Goal: Navigation & Orientation: Understand site structure

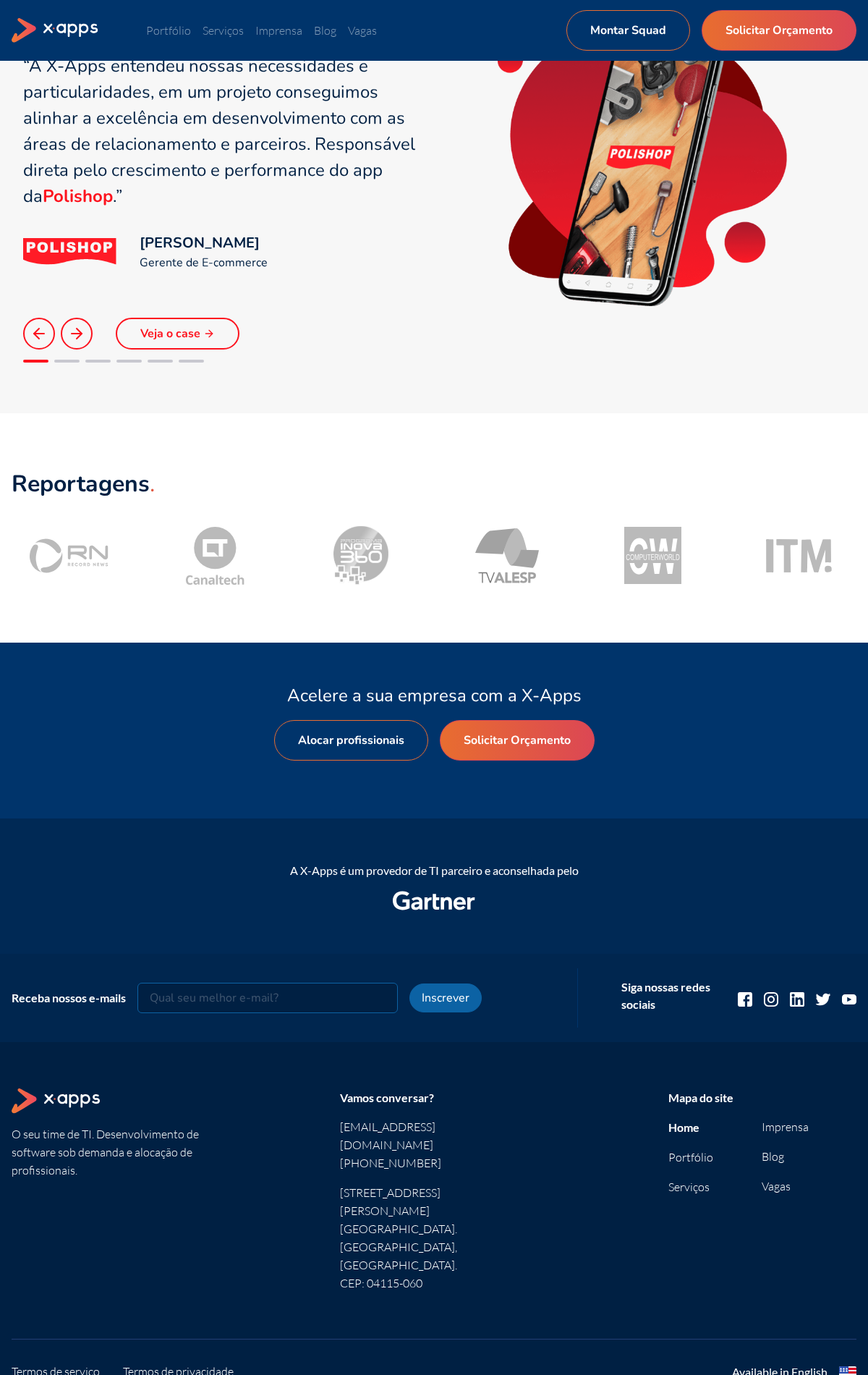
scroll to position [1074, 0]
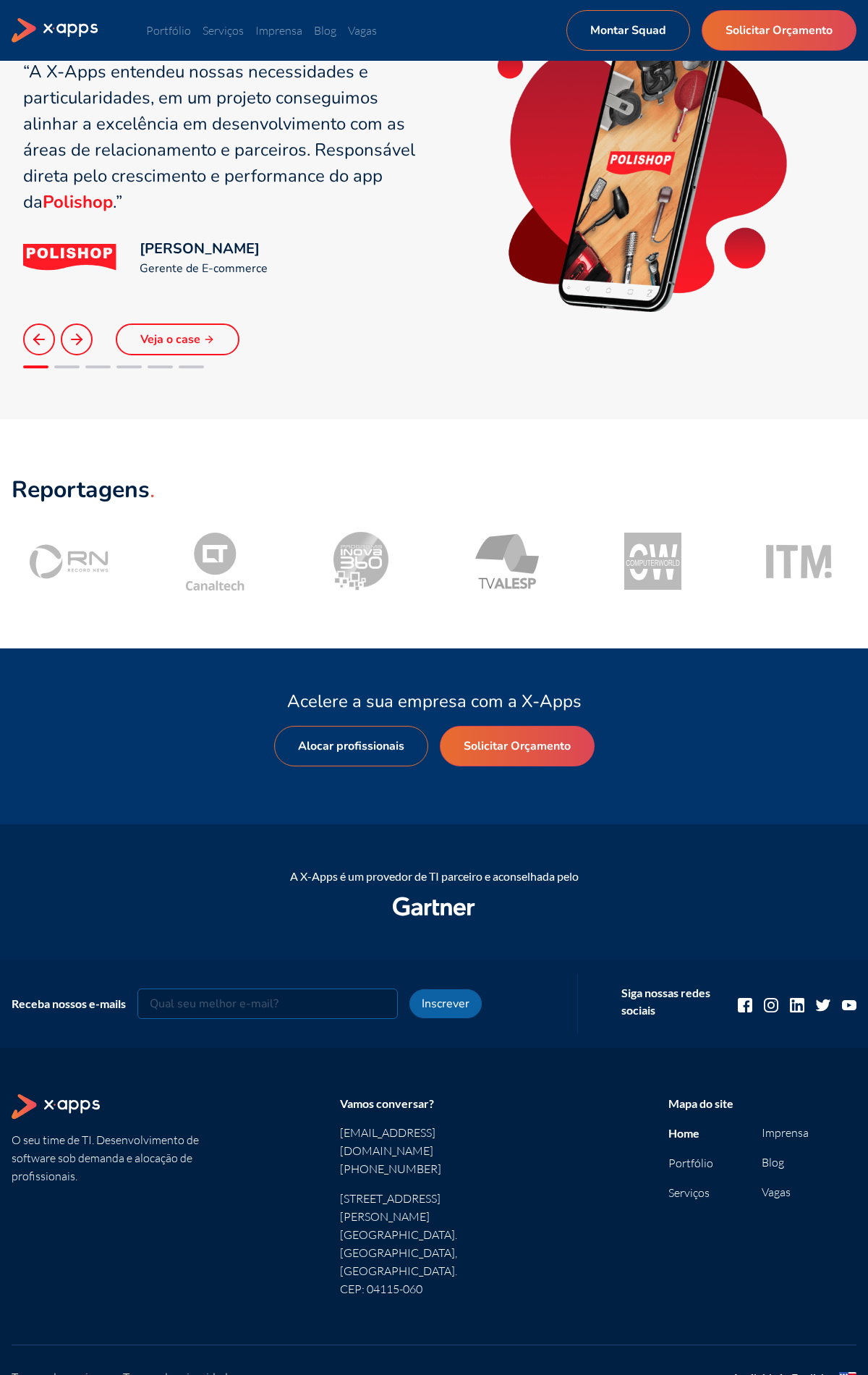
scroll to position [1074, 0]
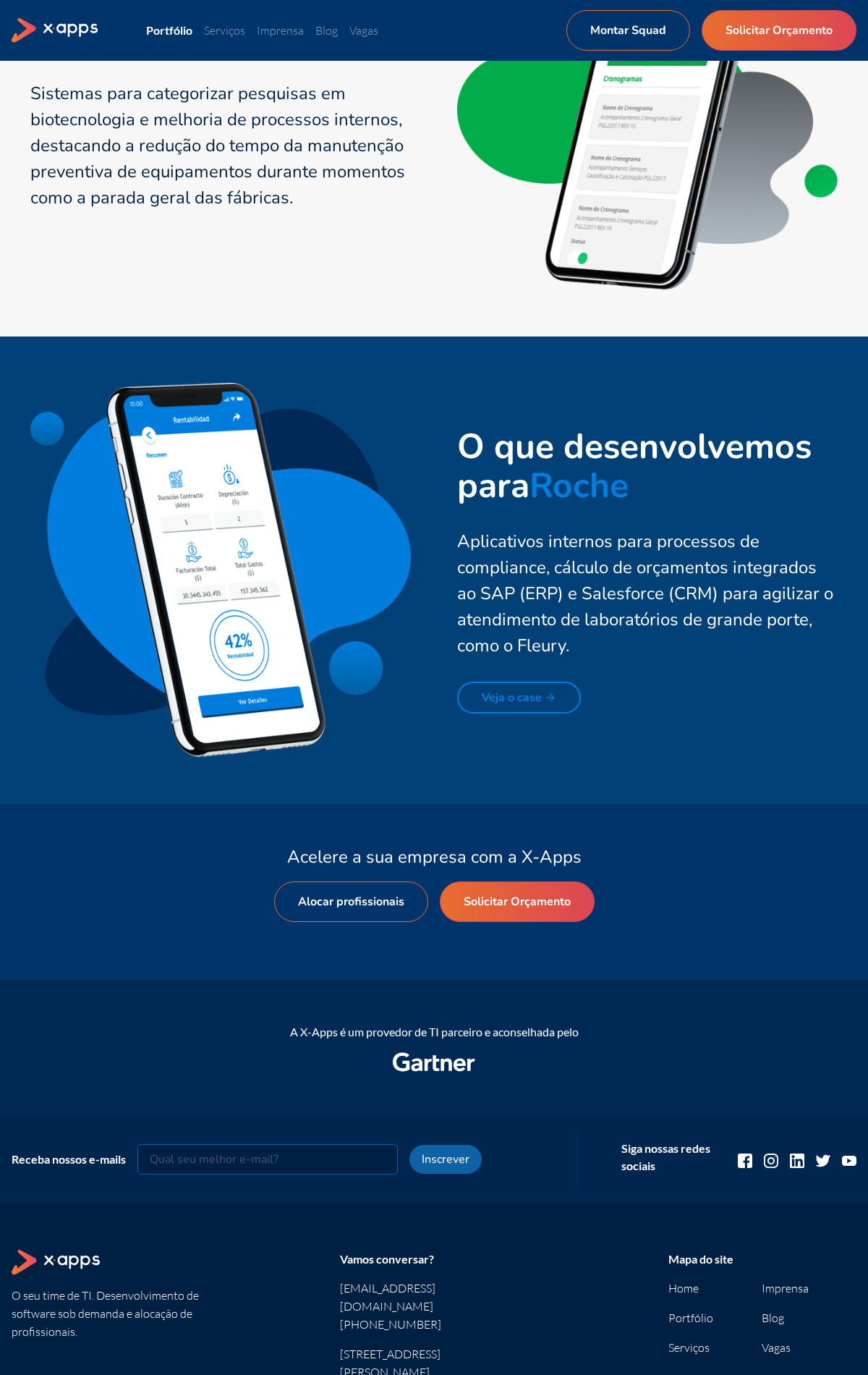
scroll to position [2922, 0]
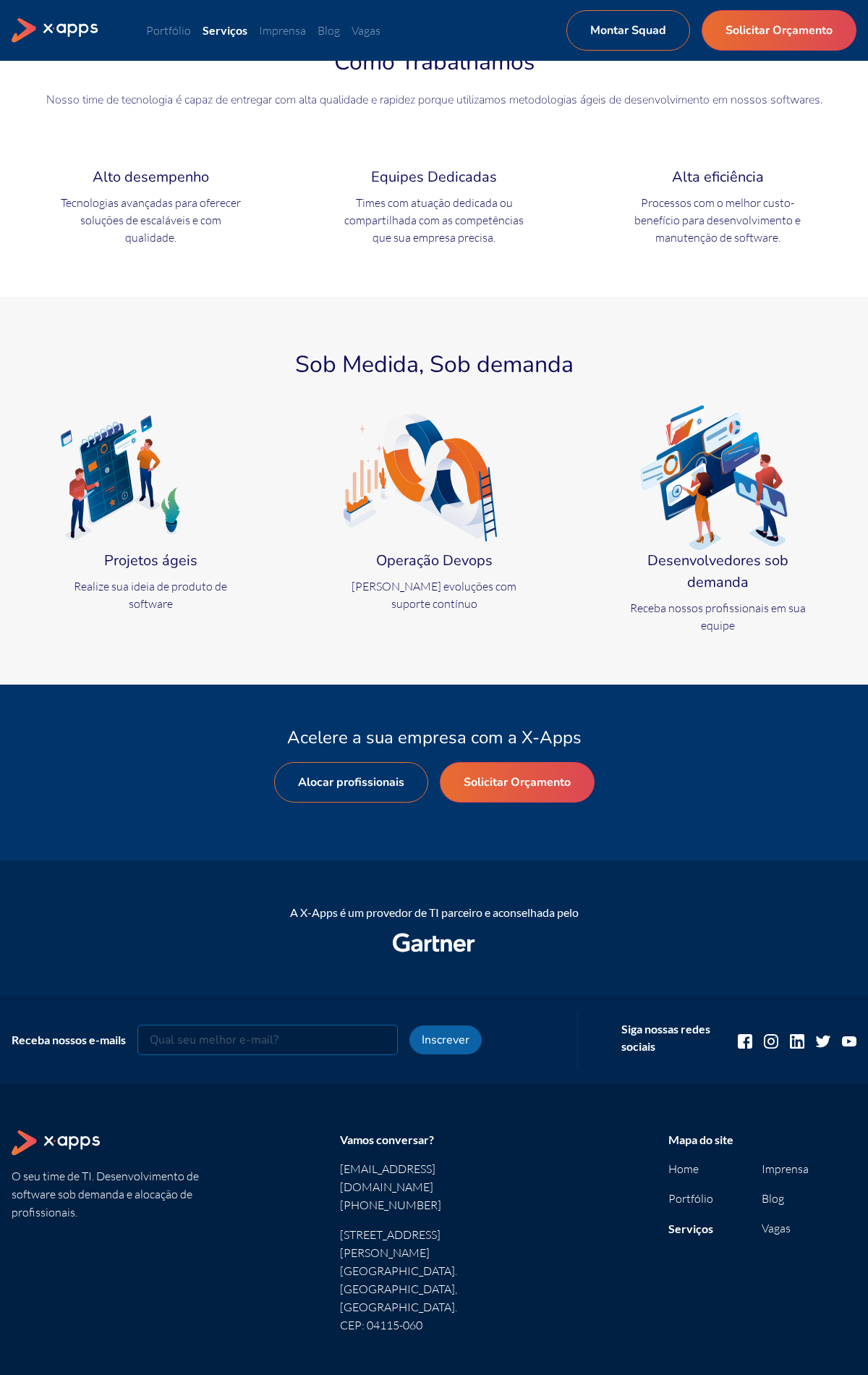
scroll to position [274, 0]
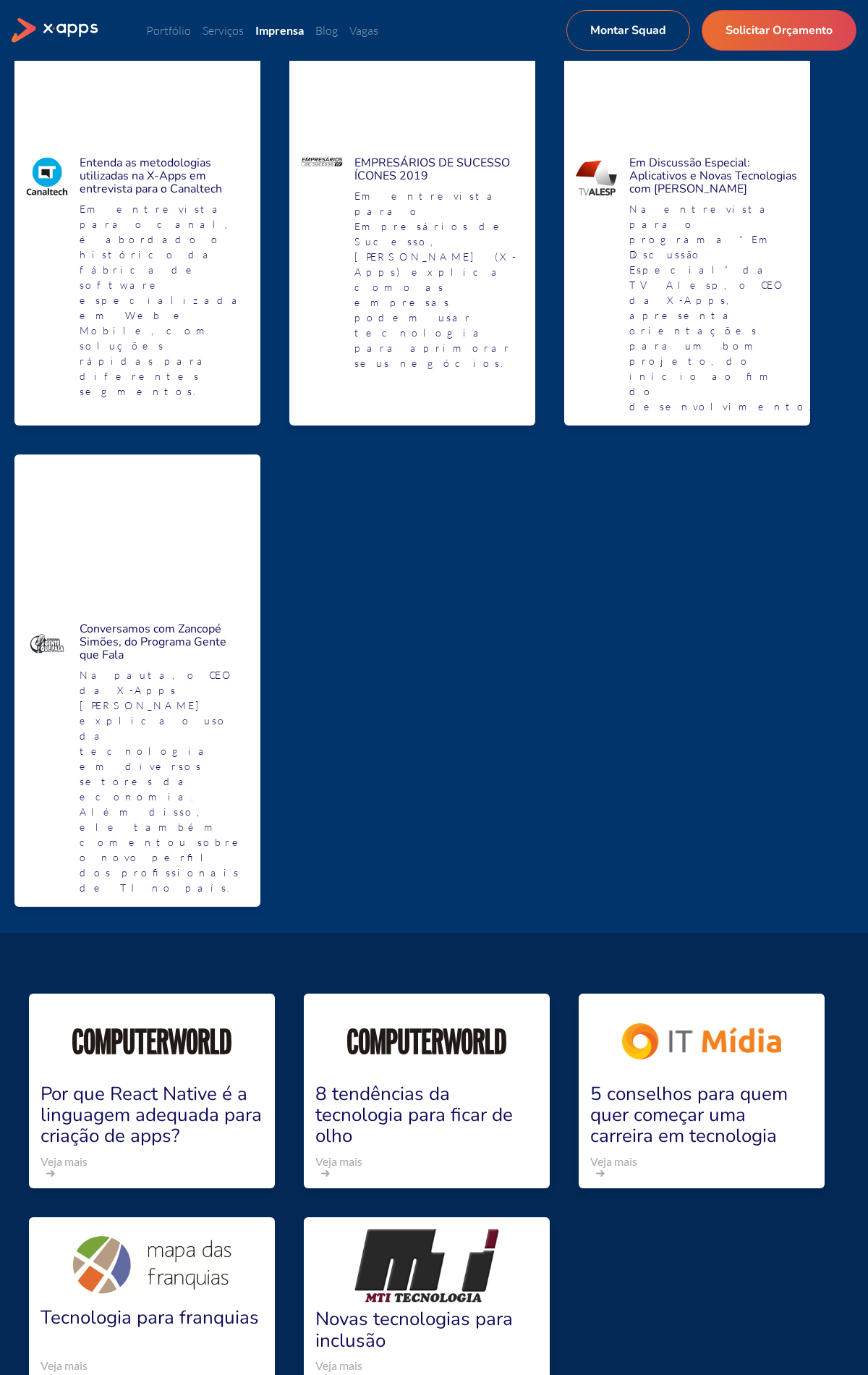
scroll to position [1853, 0]
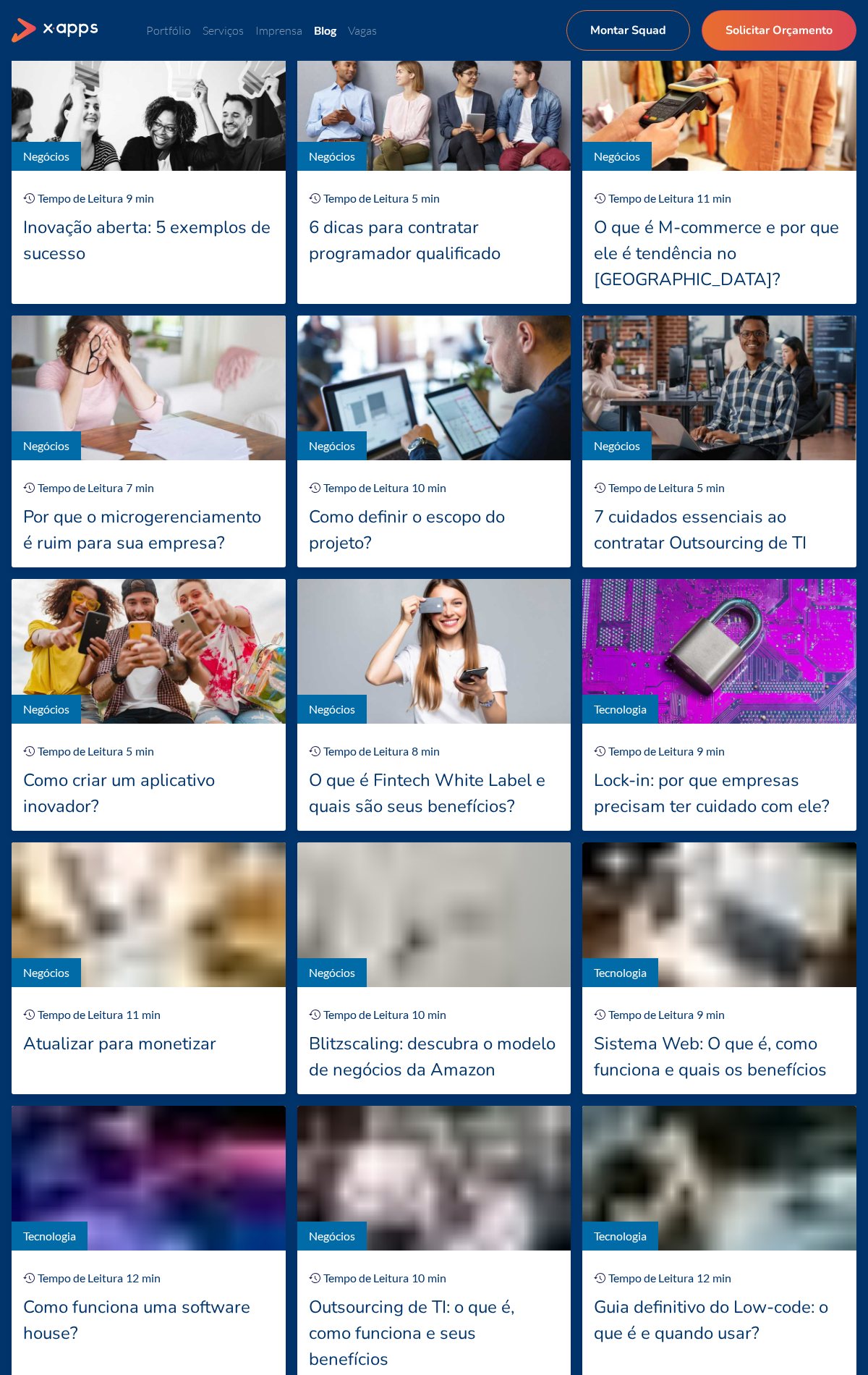
scroll to position [477, 0]
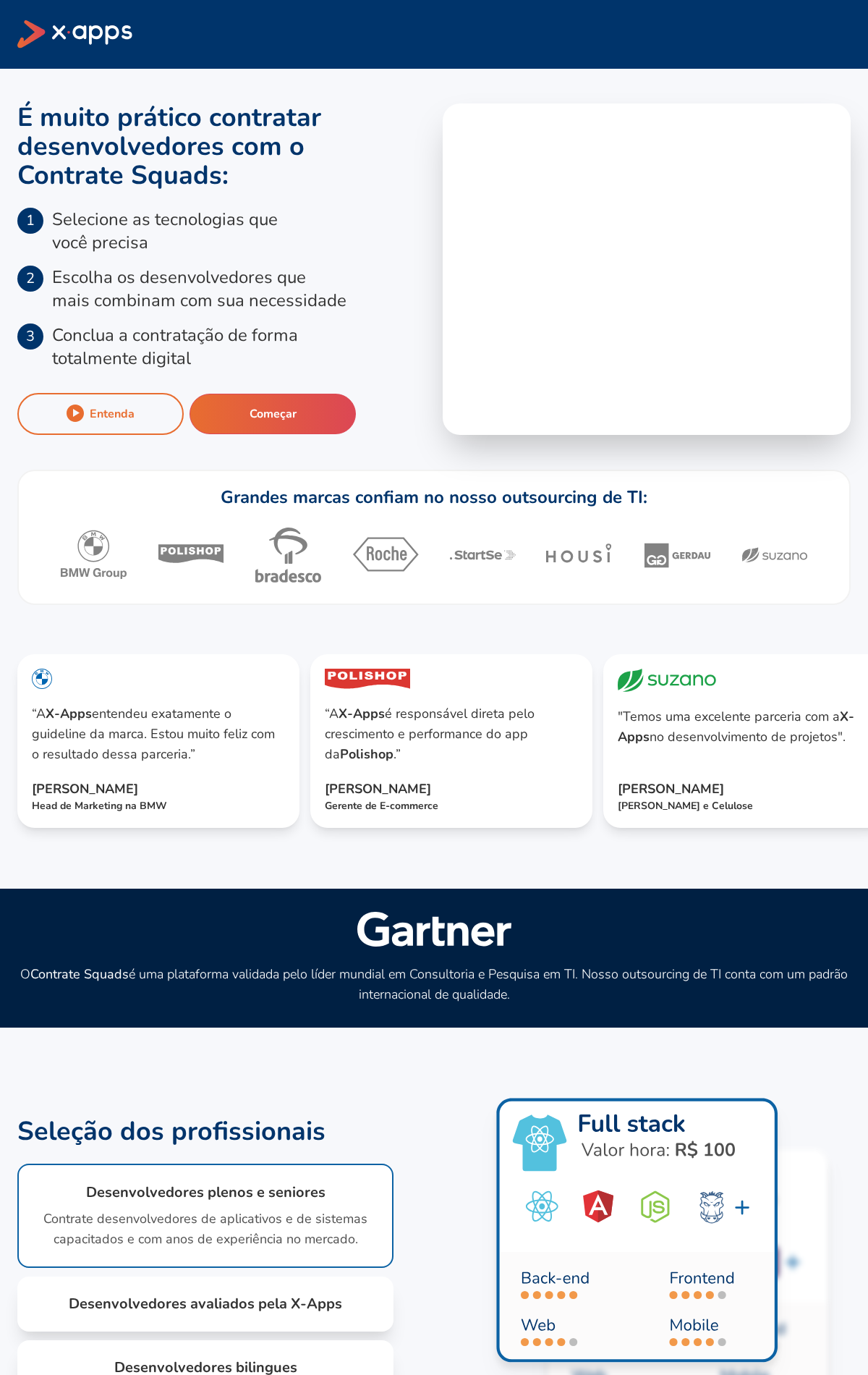
scroll to position [1301, 0]
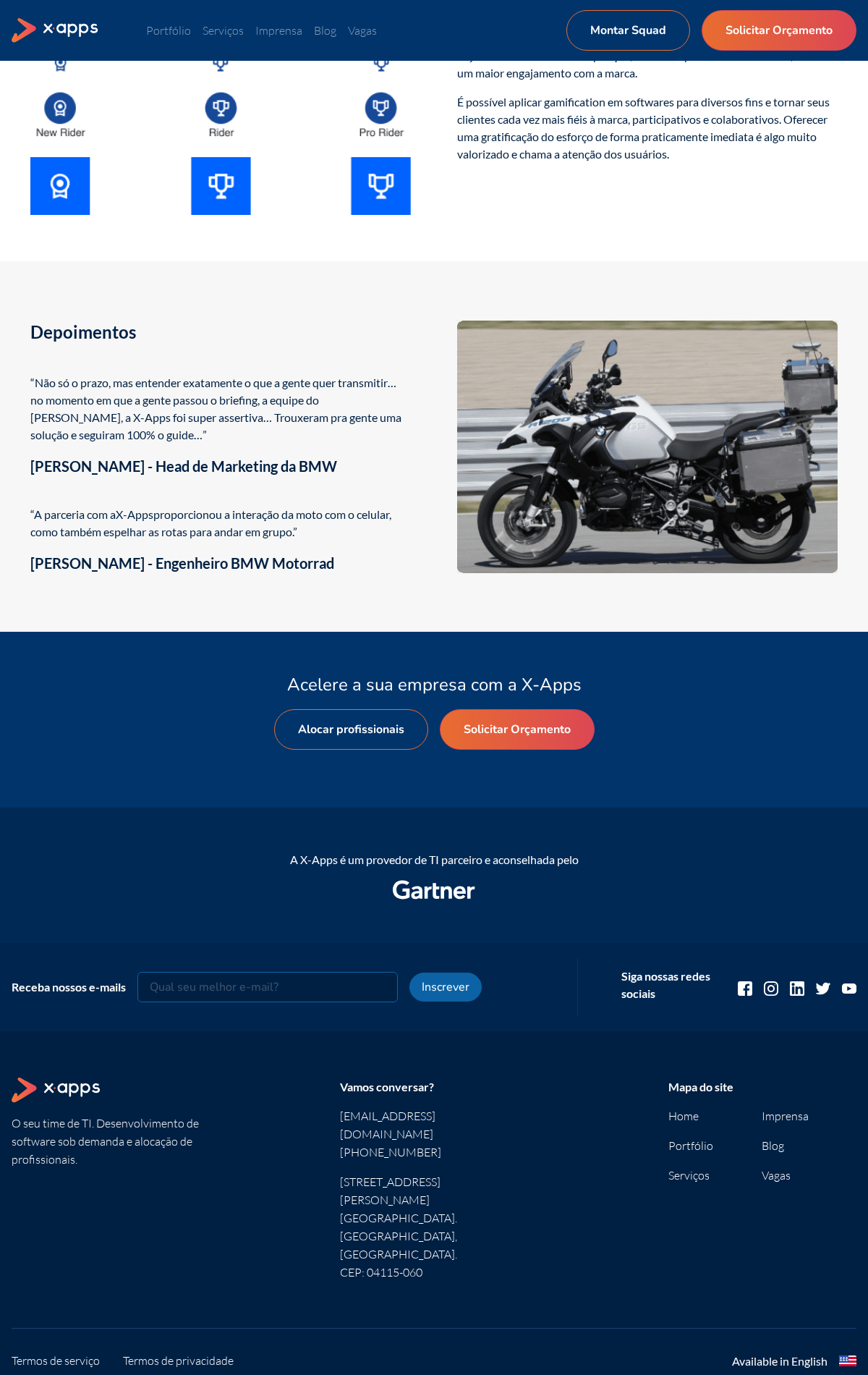
scroll to position [2158, 0]
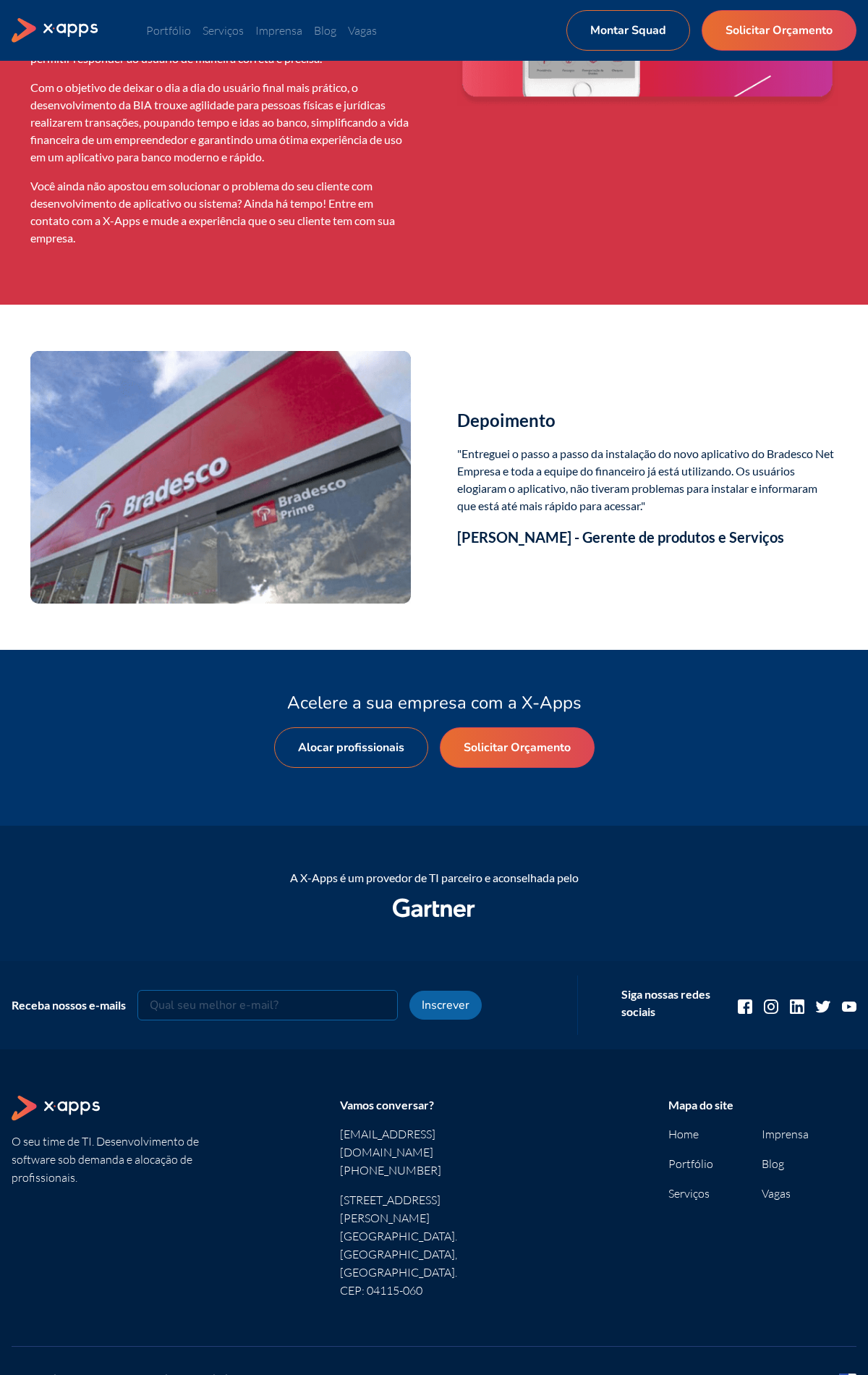
scroll to position [2295, 0]
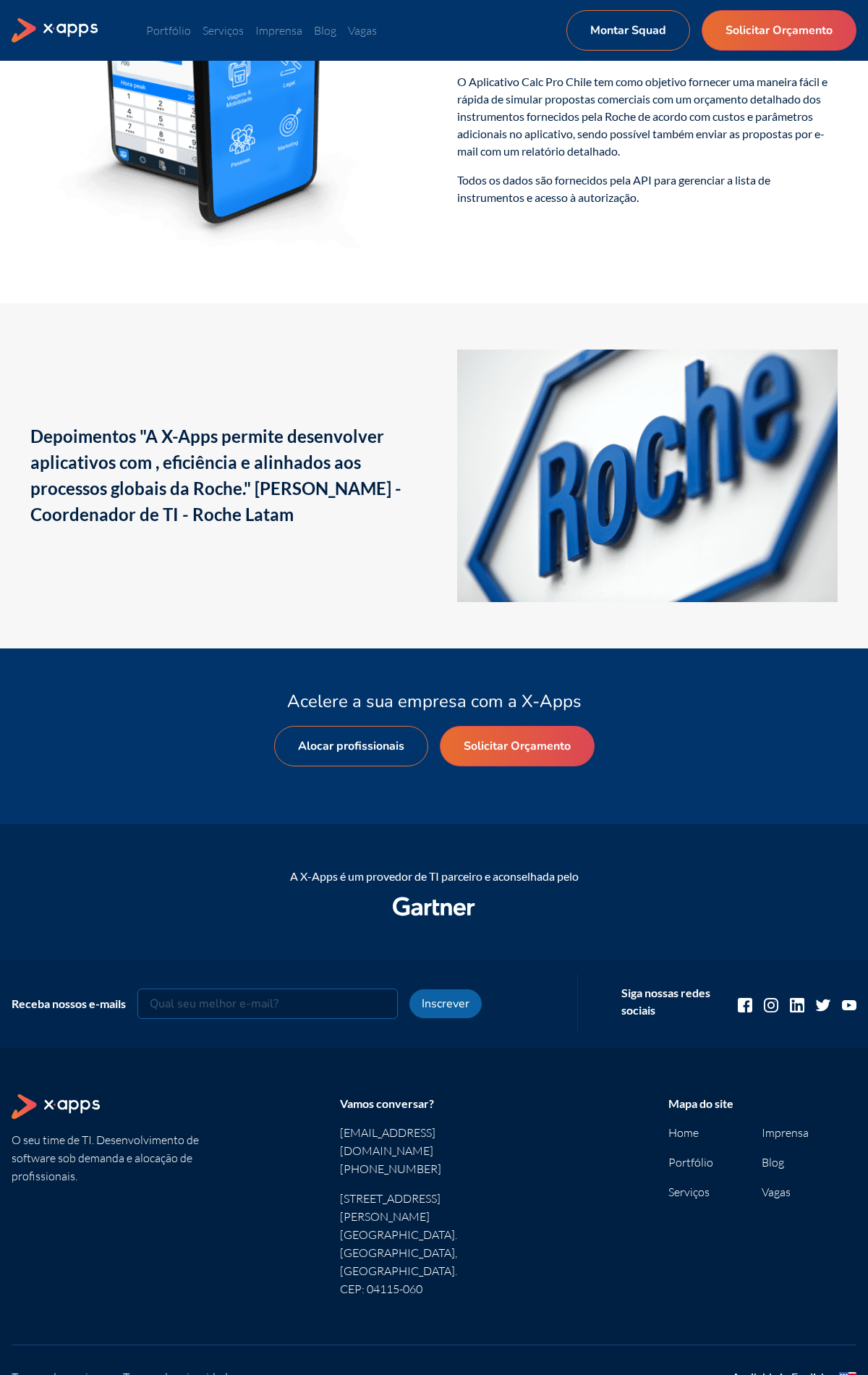
scroll to position [1921, 0]
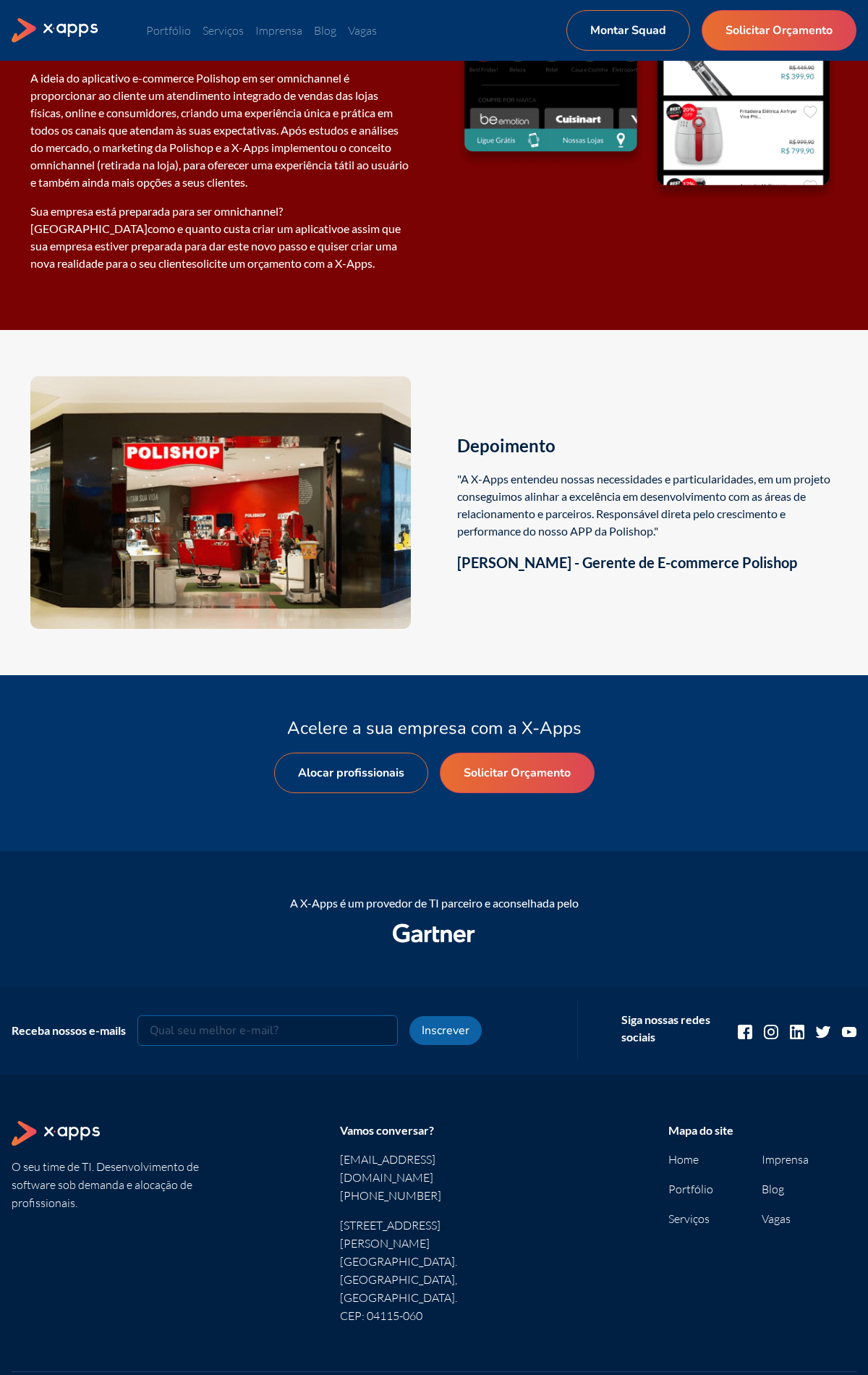
scroll to position [2172, 0]
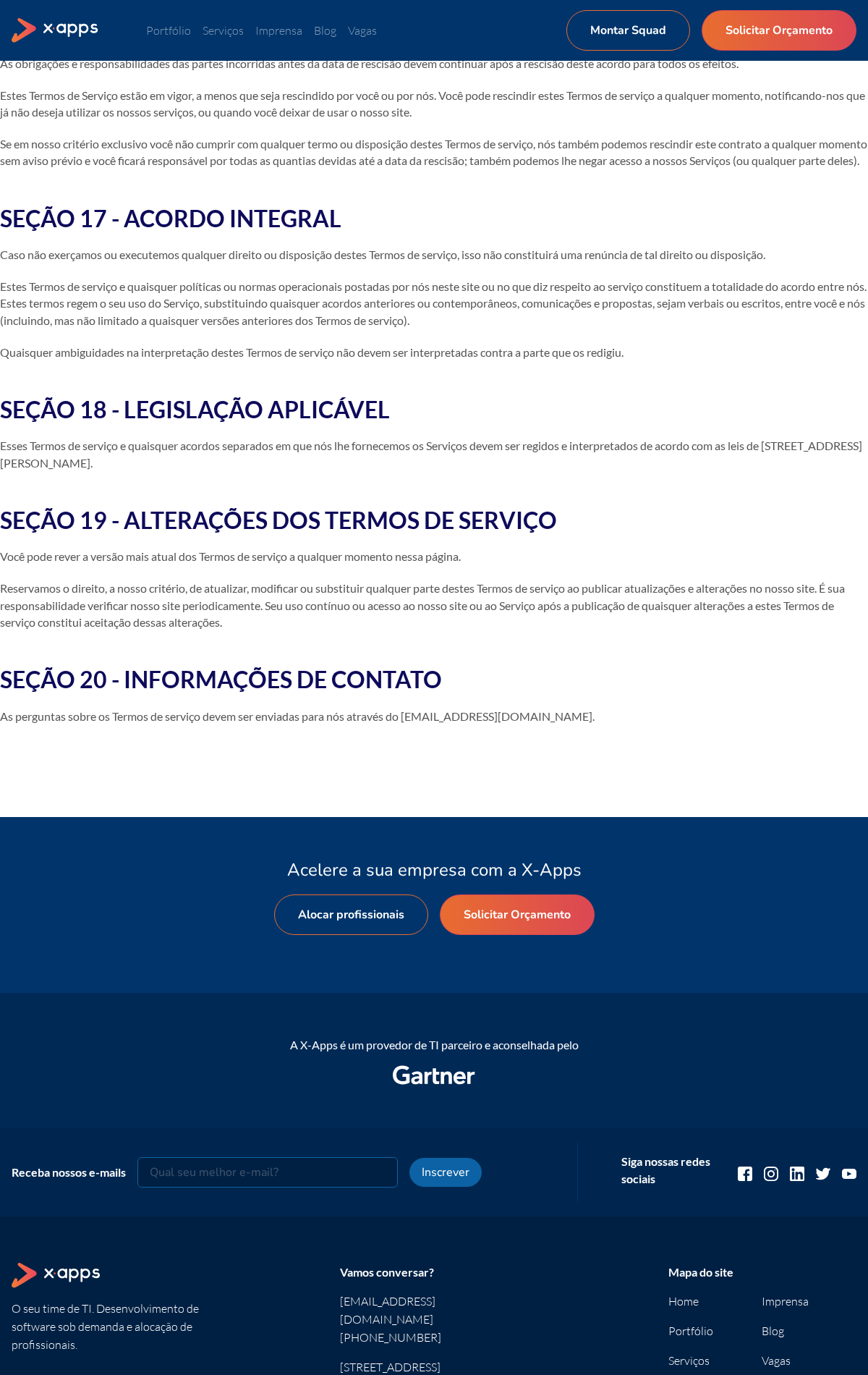
scroll to position [4039, 0]
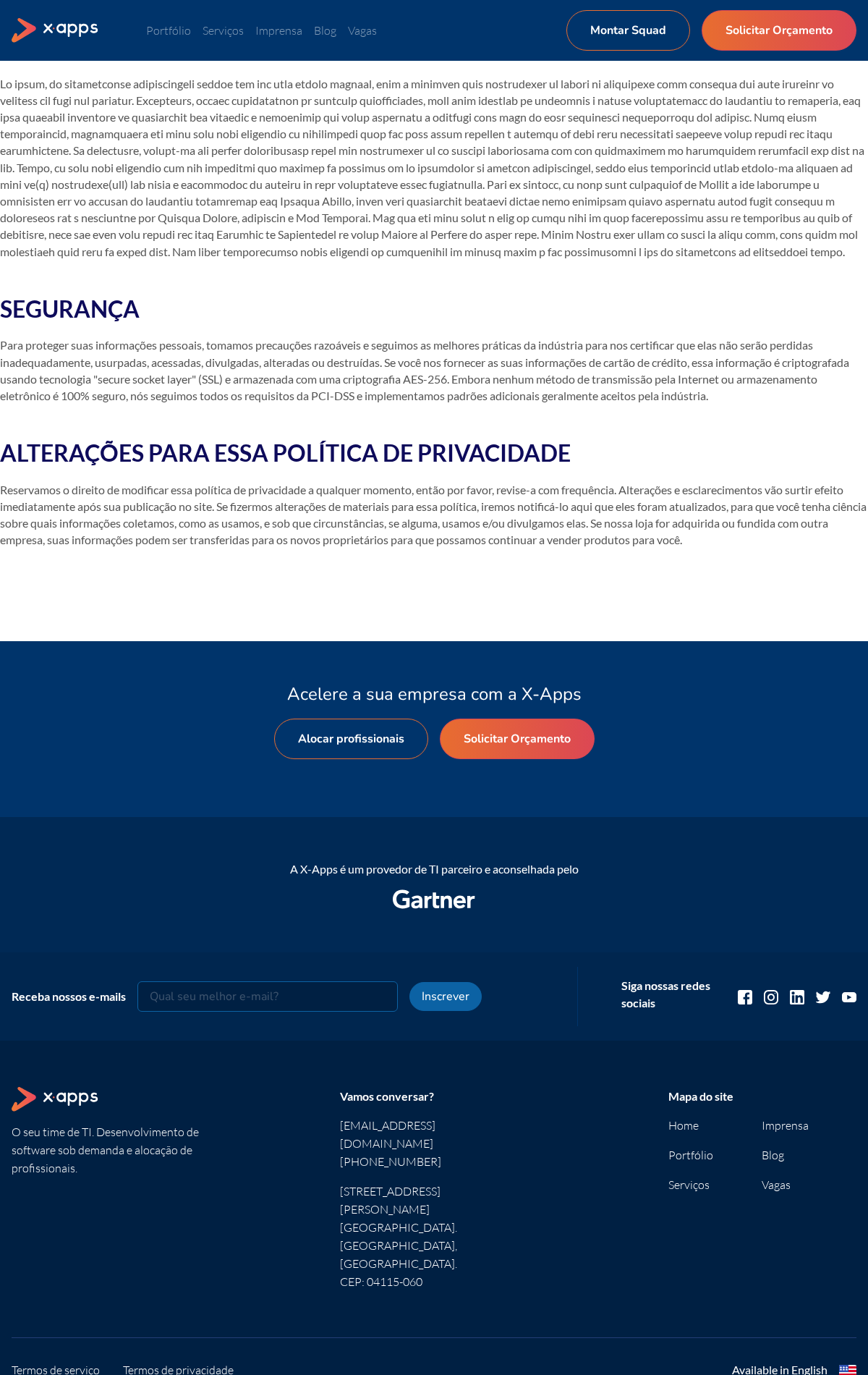
scroll to position [610, 0]
